Goal: Check status: Check status

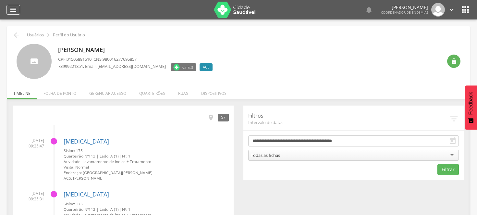
click at [10, 7] on icon "" at bounding box center [13, 10] width 8 height 8
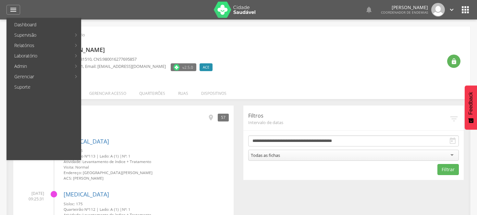
click at [240, 57] on div "[PERSON_NAME] CPF: 01505881510 , CNS: 980016277695857 73999221851 , Email: [EMA…" at bounding box center [250, 61] width 384 height 35
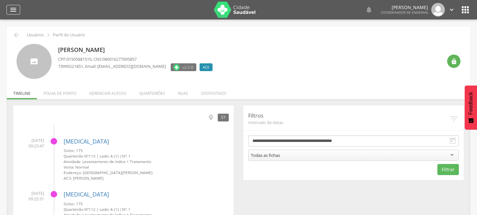
click at [11, 9] on icon "" at bounding box center [13, 10] width 8 height 8
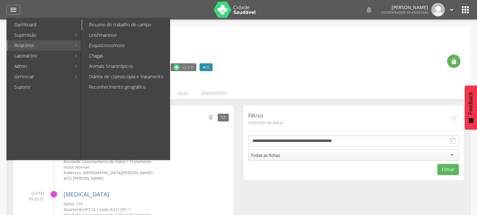
click at [125, 23] on link "Resumo do trabalho de campo" at bounding box center [125, 24] width 87 height 10
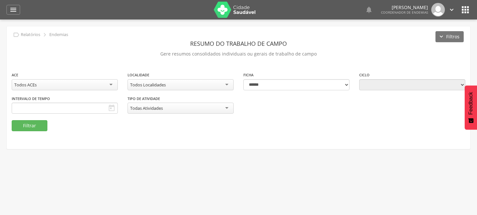
type input "**********"
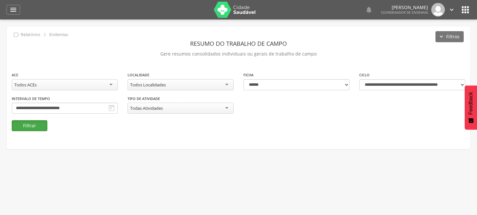
click at [40, 122] on button "Filtrar" at bounding box center [30, 125] width 36 height 11
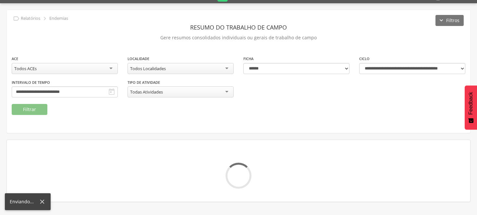
scroll to position [19, 0]
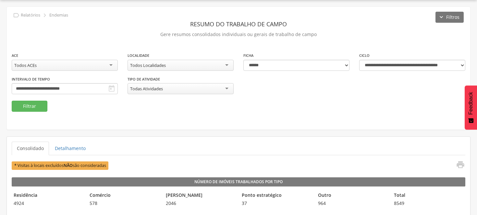
click at [30, 88] on div "**********" at bounding box center [238, 76] width 463 height 49
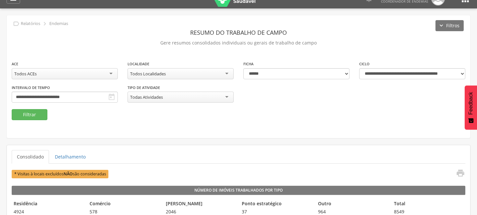
scroll to position [0, 0]
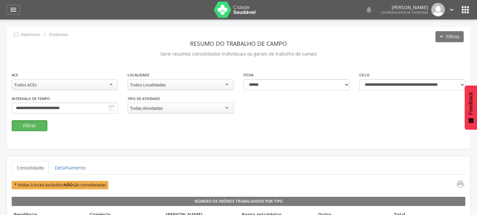
drag, startPoint x: 36, startPoint y: 125, endPoint x: 109, endPoint y: 125, distance: 73.0
click at [36, 125] on button "Filtrar" at bounding box center [30, 125] width 36 height 11
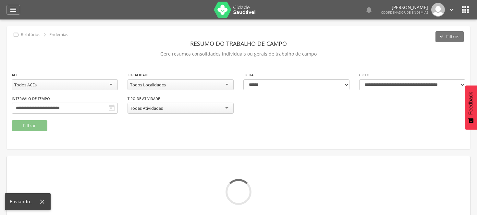
click at [43, 200] on icon at bounding box center [42, 201] width 7 height 7
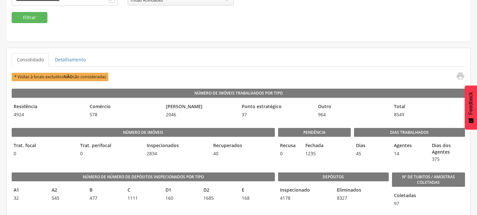
scroll to position [144, 0]
